Goal: Task Accomplishment & Management: Manage account settings

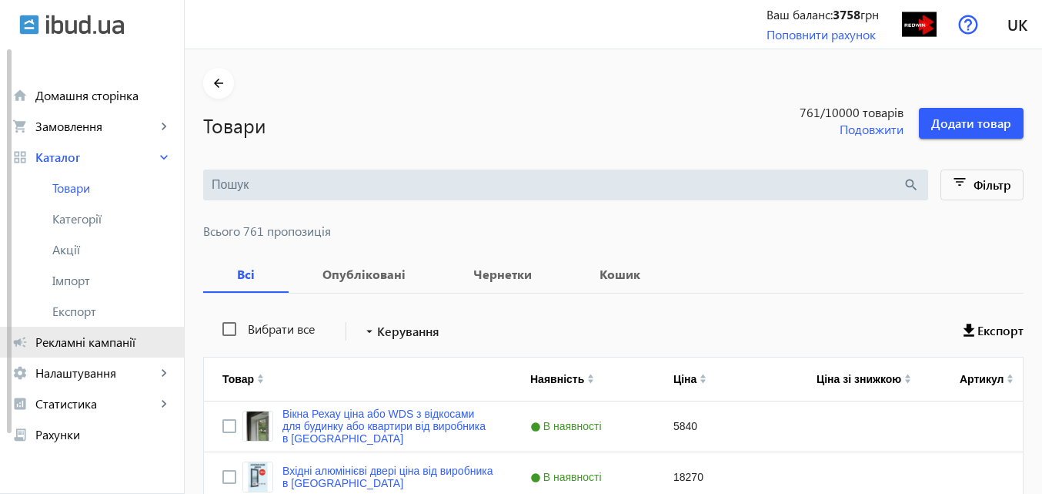
click at [108, 341] on span "Рекламні кампанії" at bounding box center [103, 341] width 136 height 15
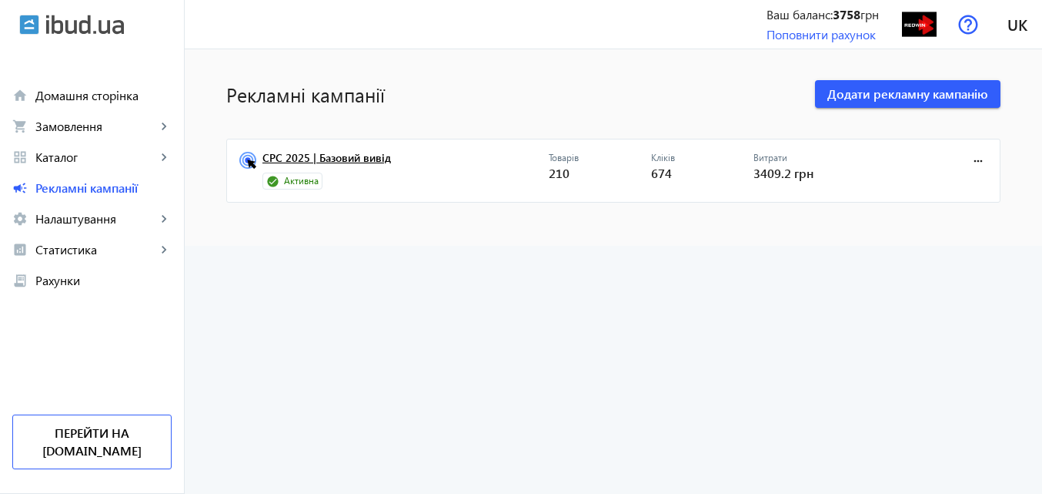
click at [363, 155] on link "CPC 2025 | Базовий вивід" at bounding box center [406, 163] width 286 height 22
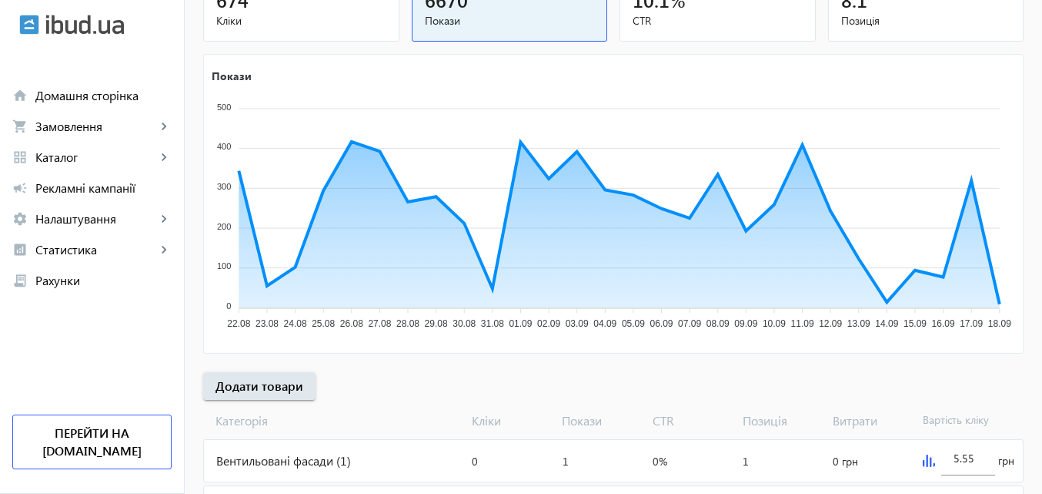
scroll to position [231, 0]
